Goal: Task Accomplishment & Management: Complete application form

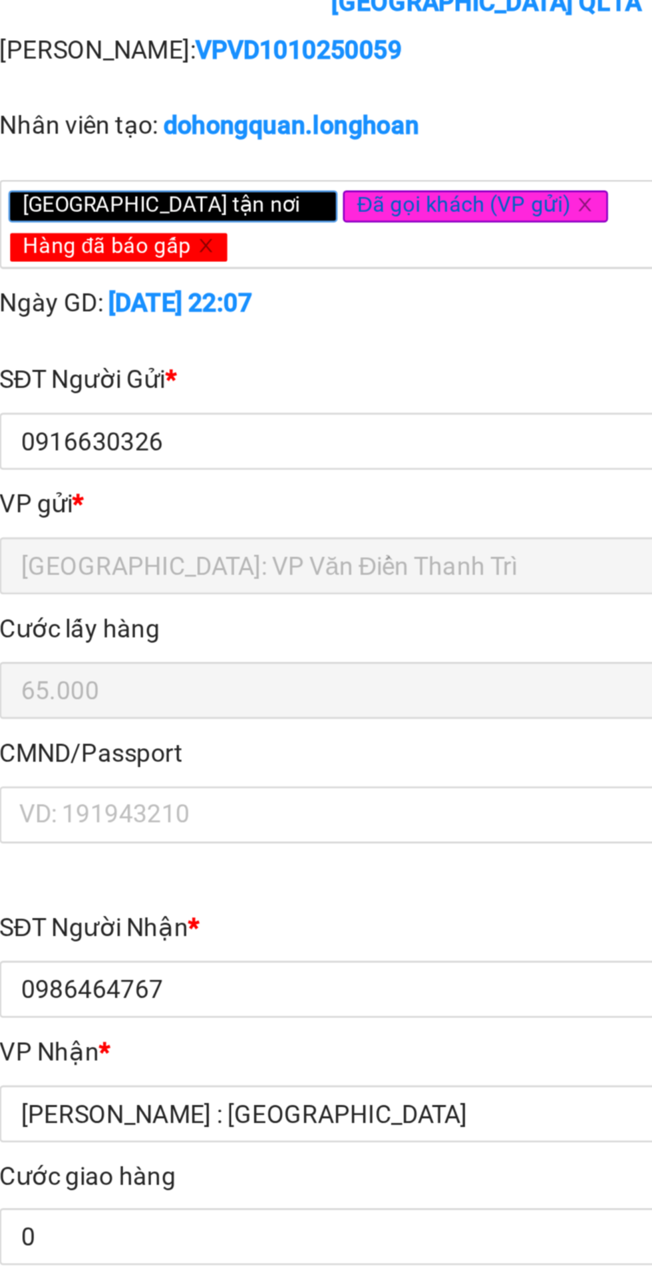
type input "0916630326"
type input "Nhung"
checkbox input "true"
type input "Đón: 21a , [PERSON_NAME] , [GEOGRAPHIC_DATA] , [GEOGRAPHIC_DATA]"
type input "65.000"
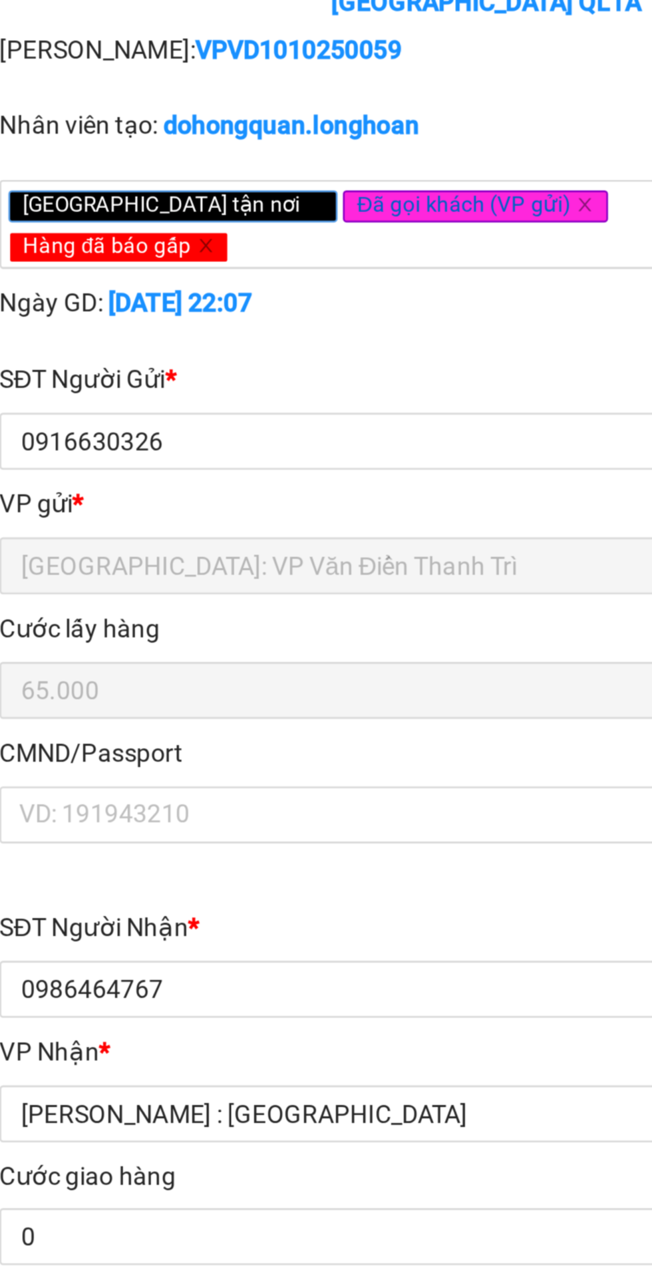
type input "0986464767"
type input "thắng"
checkbox input "true"
type input "Trả : 56 cộng hoà p4 quận [GEOGRAPHIC_DATA]"
type input "HÀNG DỄ MÓP MÉO CHÚ Ý BỐC XẾP NHẸ TAY KHÔNG ĐÈ HÀNG ( KHÔNG ĐỀN GIÁ TRỊ HÀNG )"
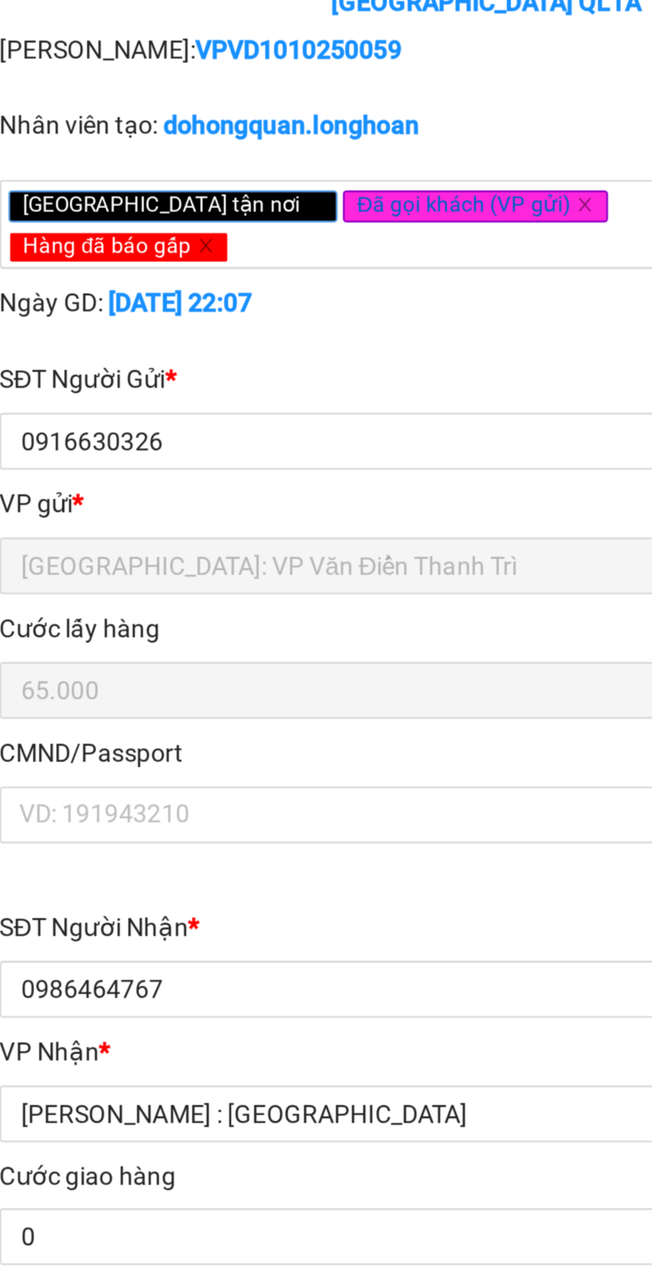
type input "0"
type input "385.000"
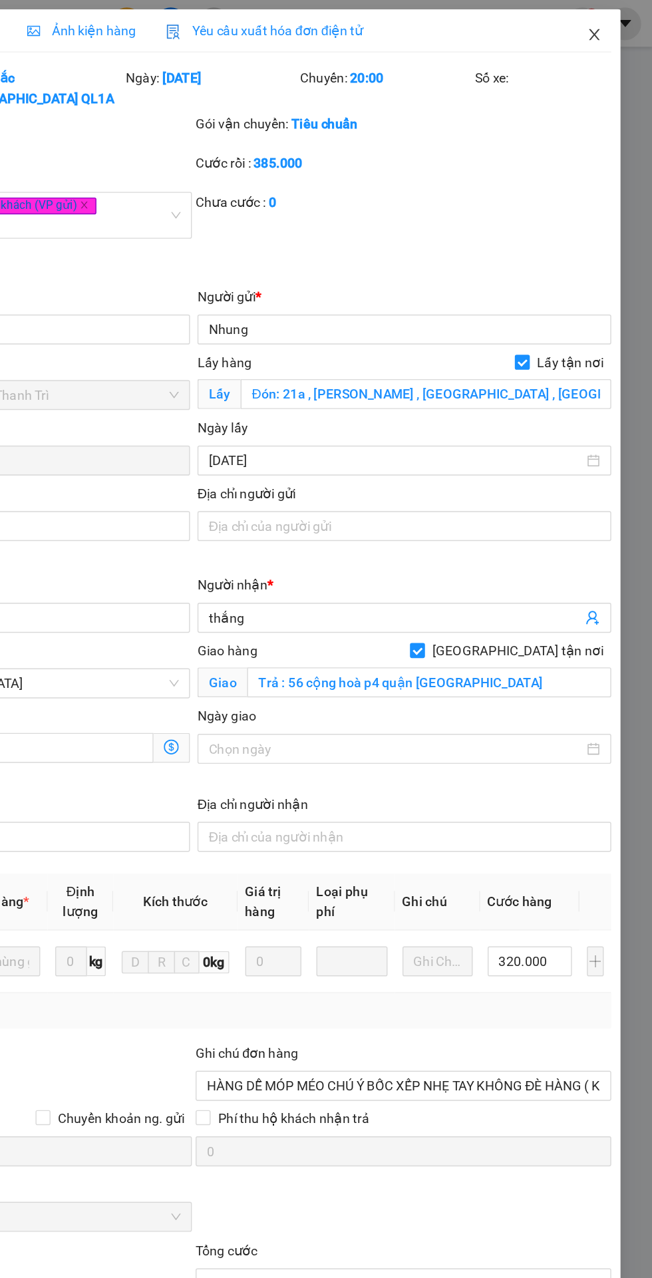
click at [606, 27] on icon "close" at bounding box center [610, 24] width 11 height 11
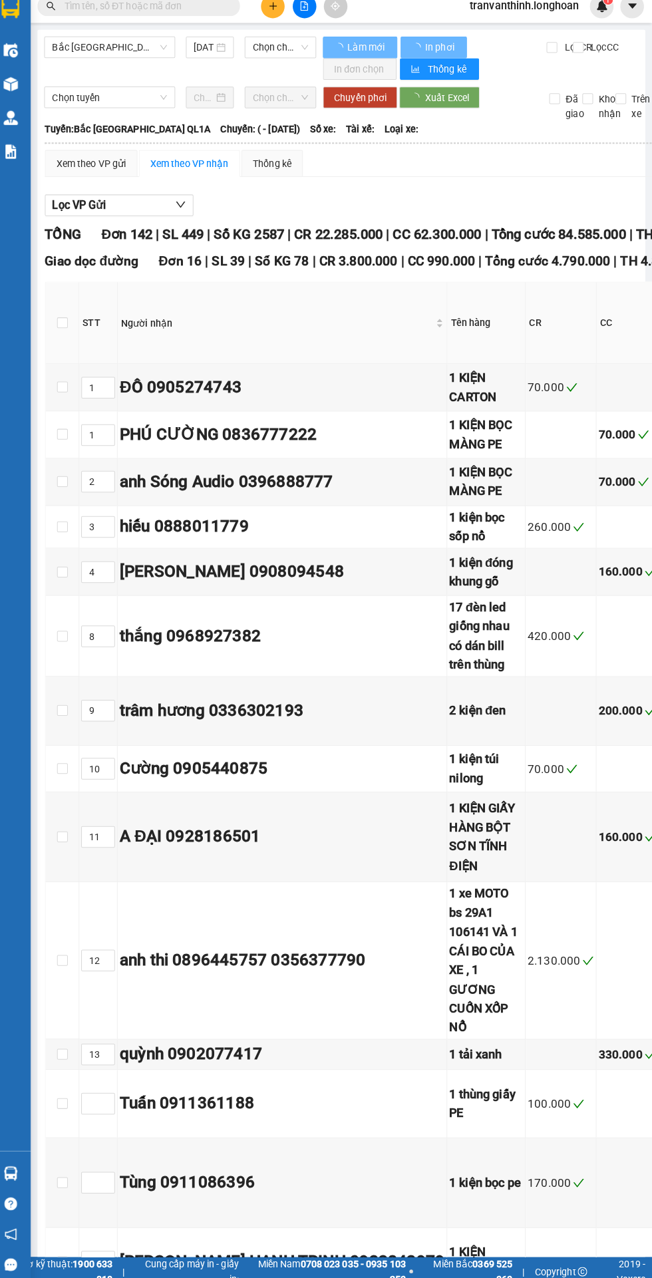
click at [166, 16] on input "text" at bounding box center [151, 16] width 157 height 15
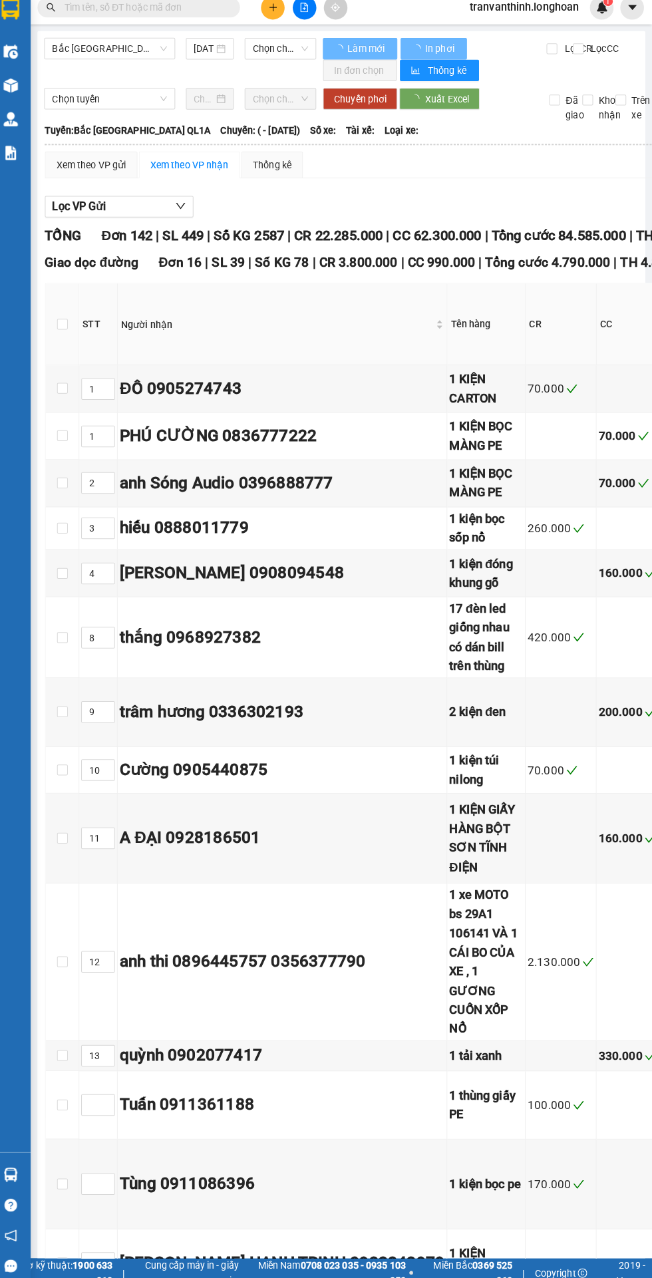
click at [101, 19] on input "text" at bounding box center [151, 16] width 157 height 15
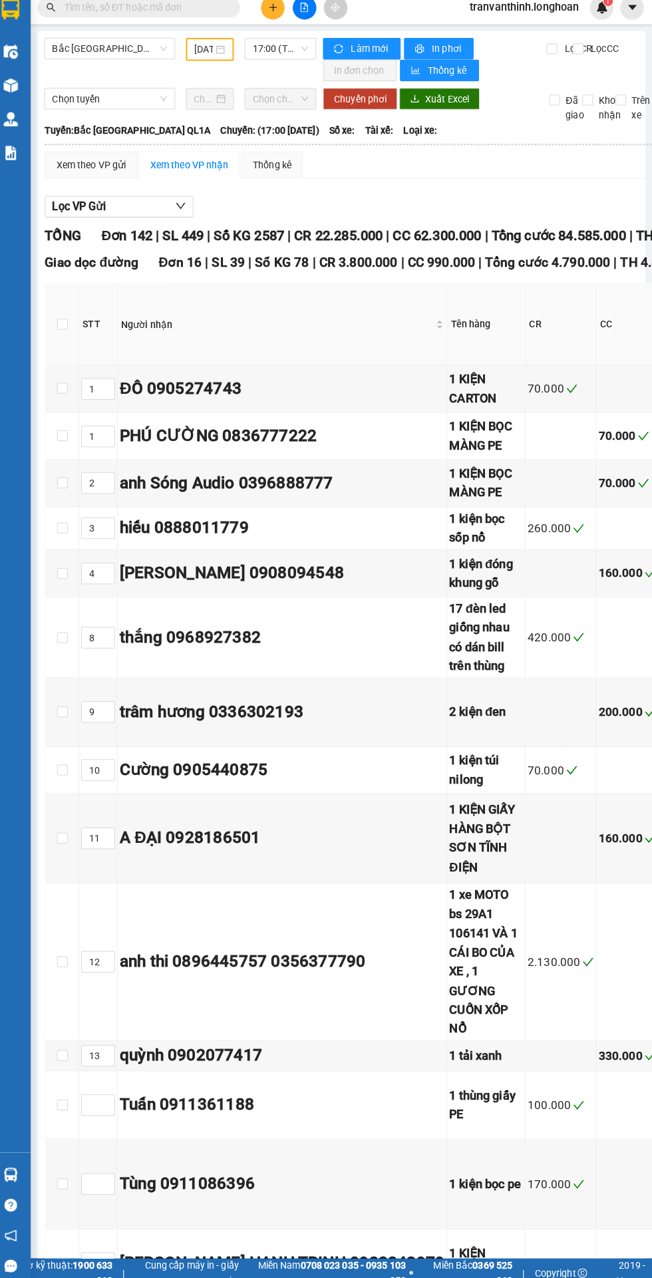
type input "25/04/2025"
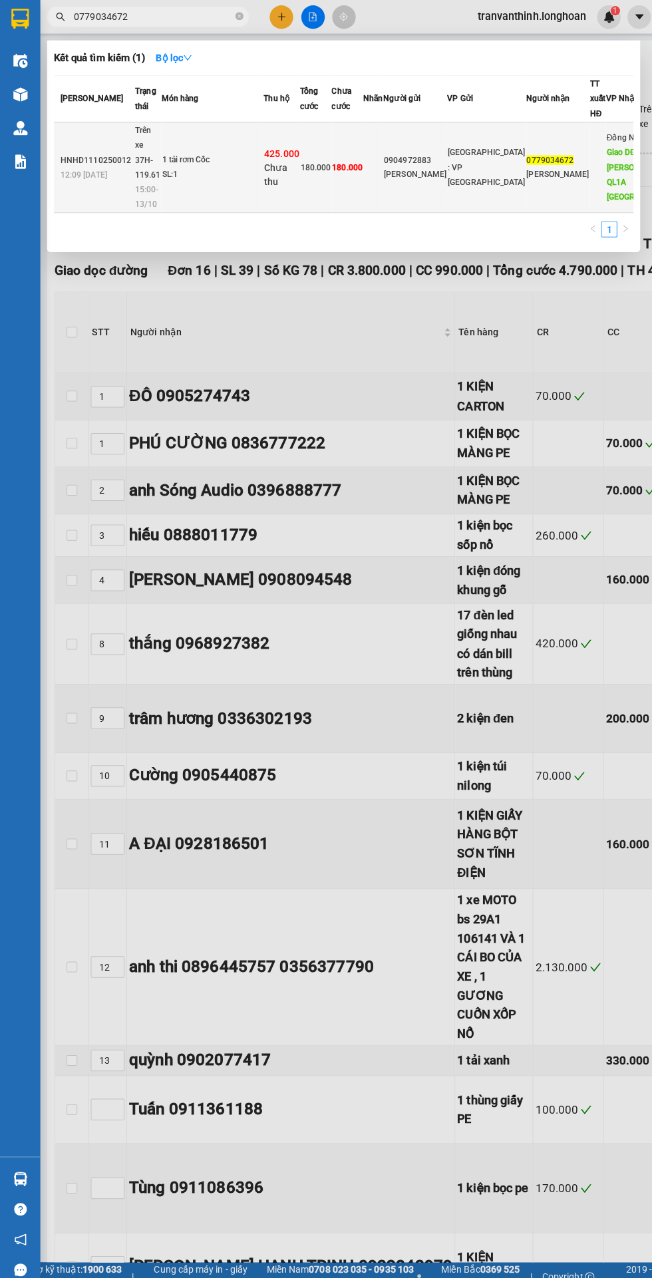
type input "0779034672"
click at [154, 176] on span "Trên xe 37H-119.61" at bounding box center [146, 150] width 25 height 53
click at [438, 165] on td "0904972883 Minh Hà" at bounding box center [410, 166] width 63 height 90
click at [359, 170] on span "180.000" at bounding box center [344, 165] width 30 height 9
click at [296, 157] on span "425.000" at bounding box center [278, 151] width 35 height 11
